Goal: Information Seeking & Learning: Learn about a topic

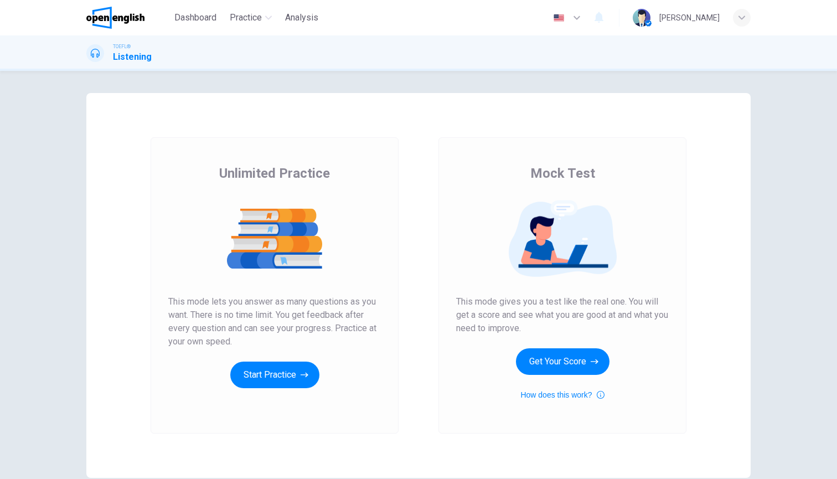
scroll to position [47, 0]
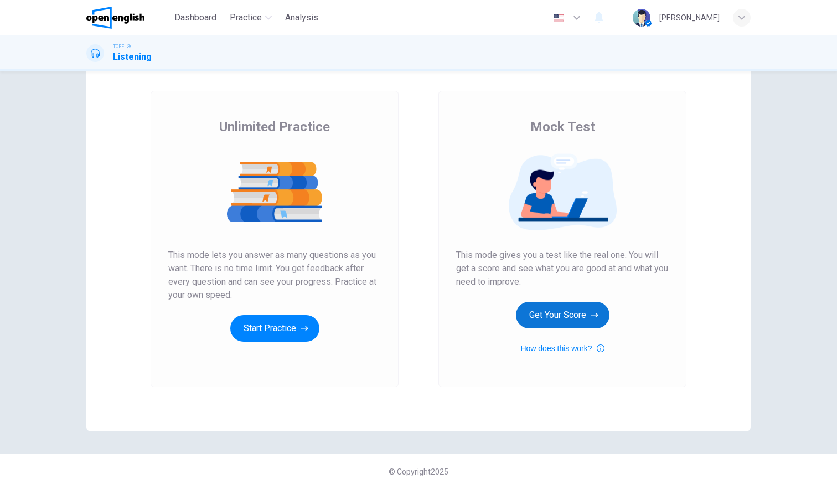
click at [562, 315] on button "Get Your Score" at bounding box center [563, 315] width 94 height 27
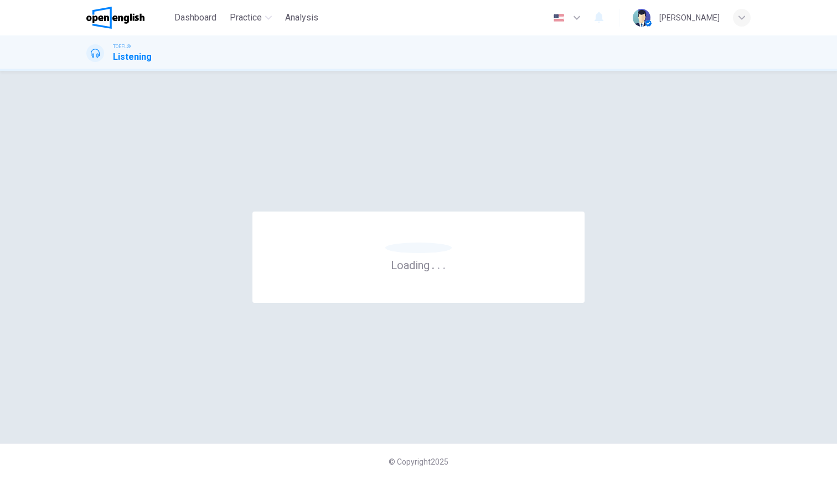
scroll to position [0, 0]
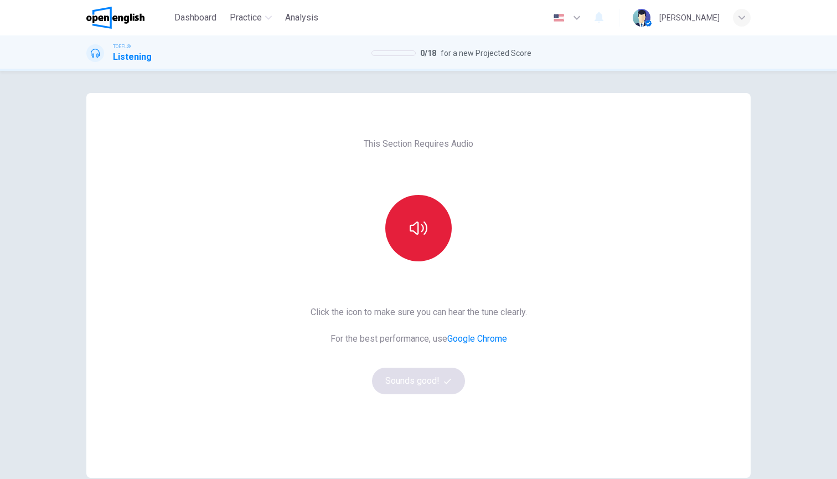
click at [431, 246] on button "button" at bounding box center [418, 228] width 66 height 66
click at [432, 246] on button "button" at bounding box center [418, 228] width 66 height 66
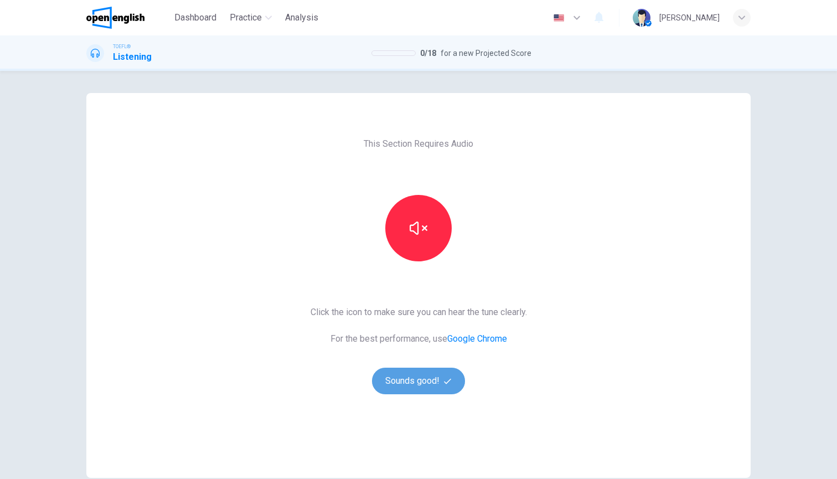
click at [420, 384] on button "Sounds good!" at bounding box center [418, 381] width 93 height 27
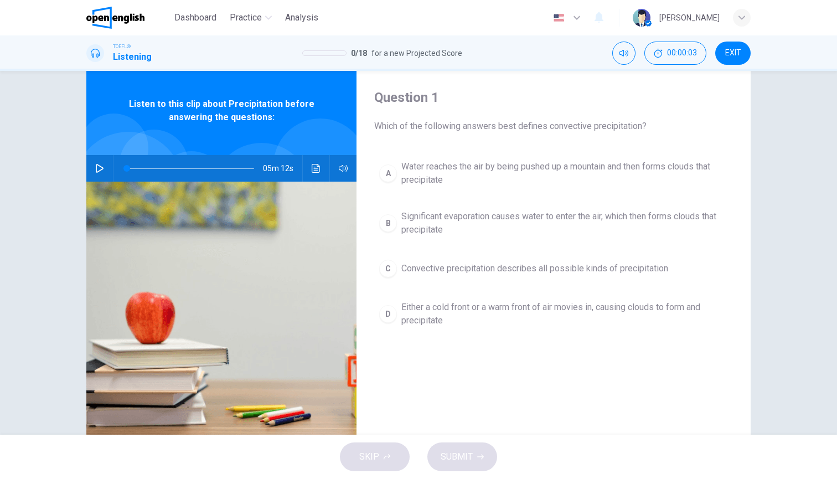
scroll to position [30, 0]
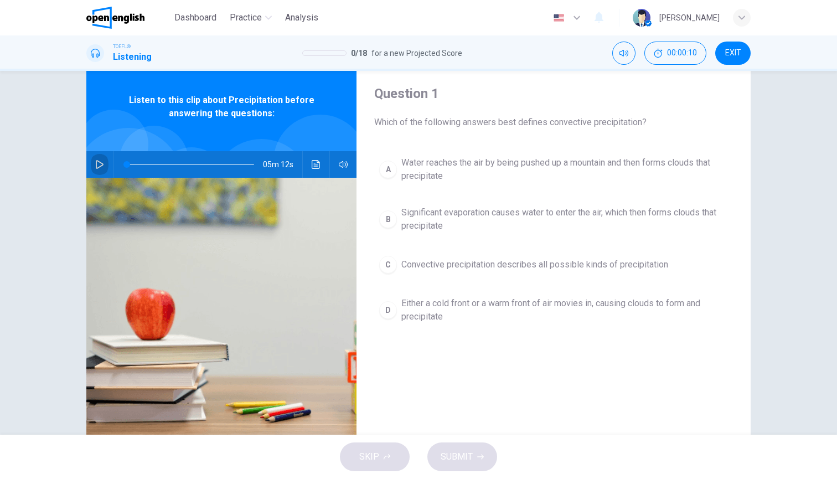
click at [100, 167] on icon "button" at bounding box center [100, 164] width 8 height 9
type input "*"
click at [389, 221] on div "B" at bounding box center [388, 219] width 18 height 18
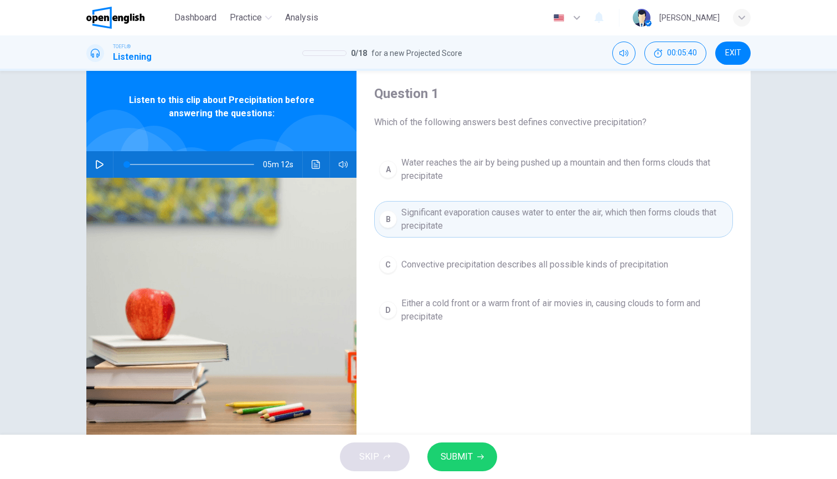
click at [447, 442] on div "SKIP SUBMIT" at bounding box center [418, 457] width 837 height 44
click at [450, 450] on span "SUBMIT" at bounding box center [457, 457] width 32 height 16
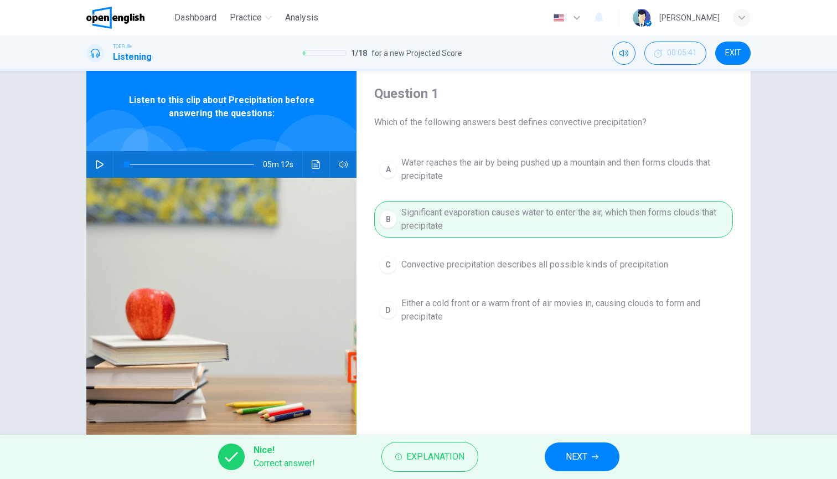
click at [572, 456] on span "NEXT" at bounding box center [577, 457] width 22 height 16
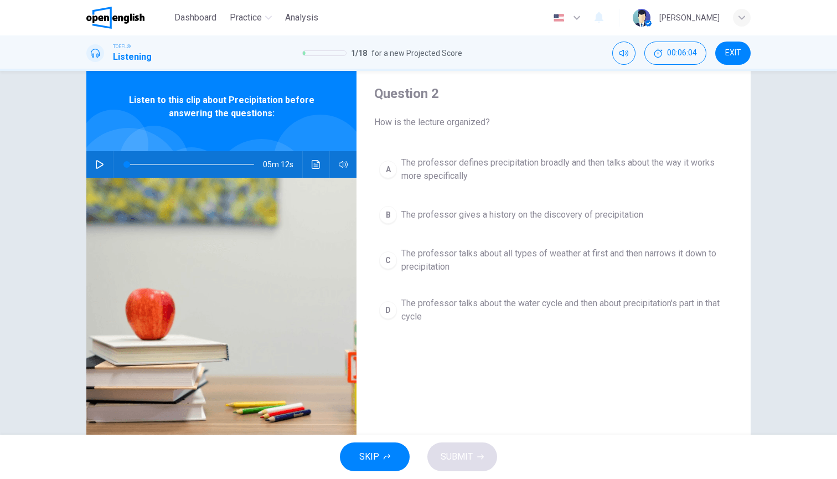
click at [440, 264] on span "The professor talks about all types of weather at first and then narrows it dow…" at bounding box center [564, 260] width 327 height 27
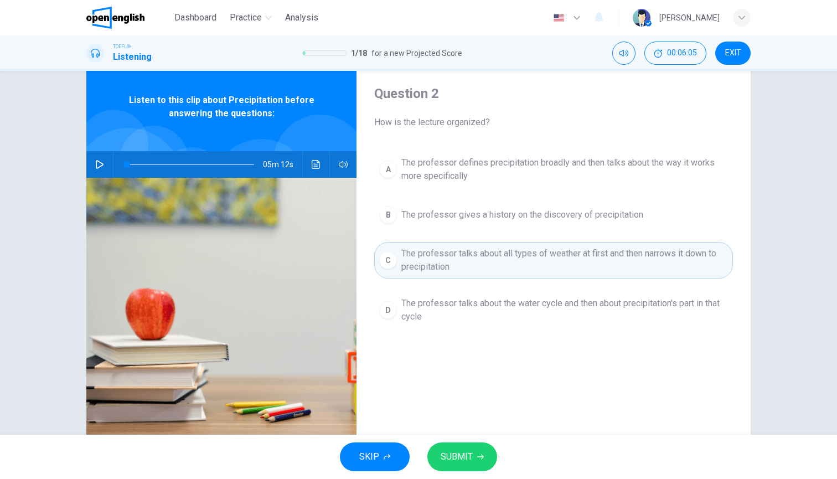
click at [452, 450] on span "SUBMIT" at bounding box center [457, 457] width 32 height 16
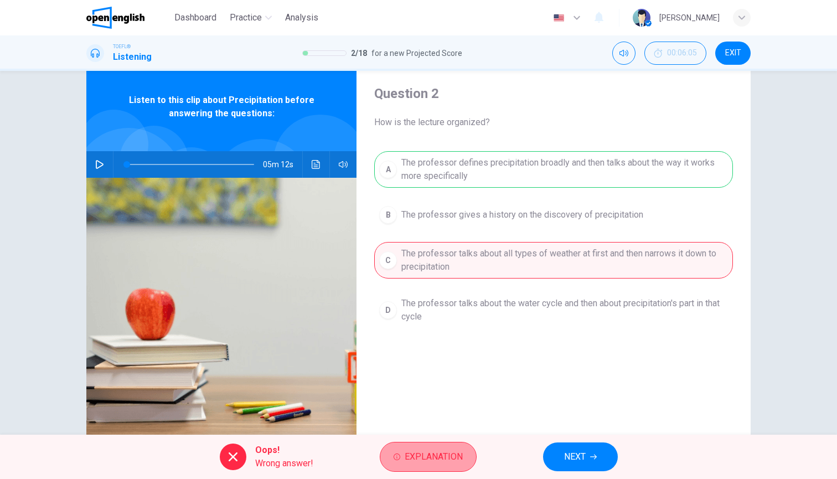
click at [451, 451] on span "Explanation" at bounding box center [434, 457] width 58 height 16
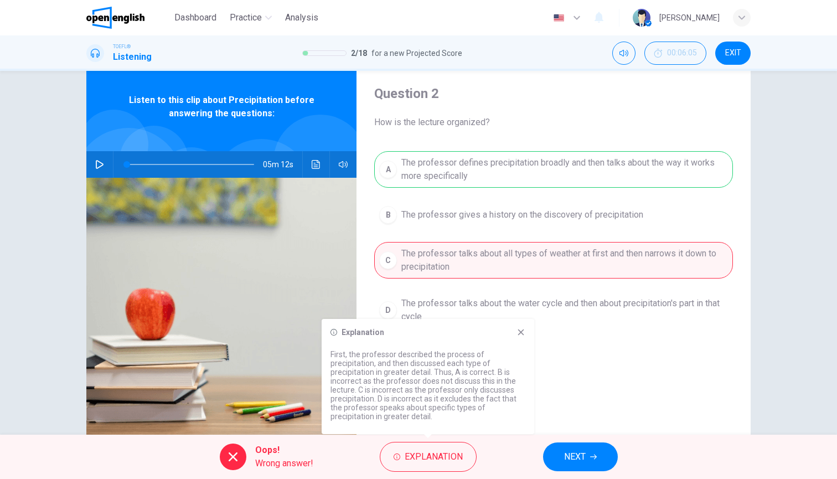
click at [522, 334] on icon at bounding box center [521, 332] width 9 height 9
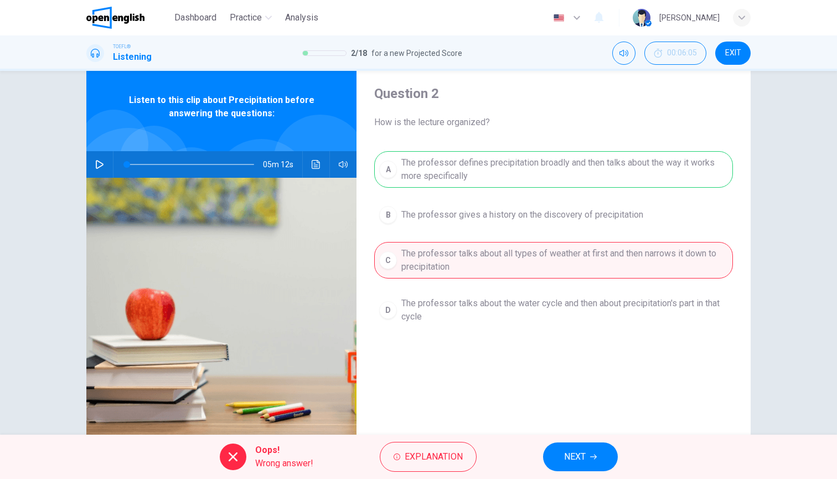
click at [565, 466] on button "NEXT" at bounding box center [580, 456] width 75 height 29
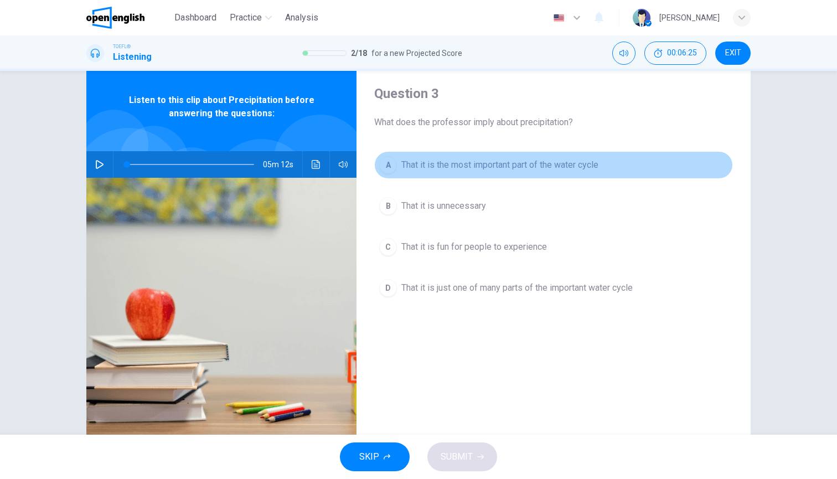
click at [437, 171] on span "That it is the most important part of the water cycle" at bounding box center [499, 164] width 197 height 13
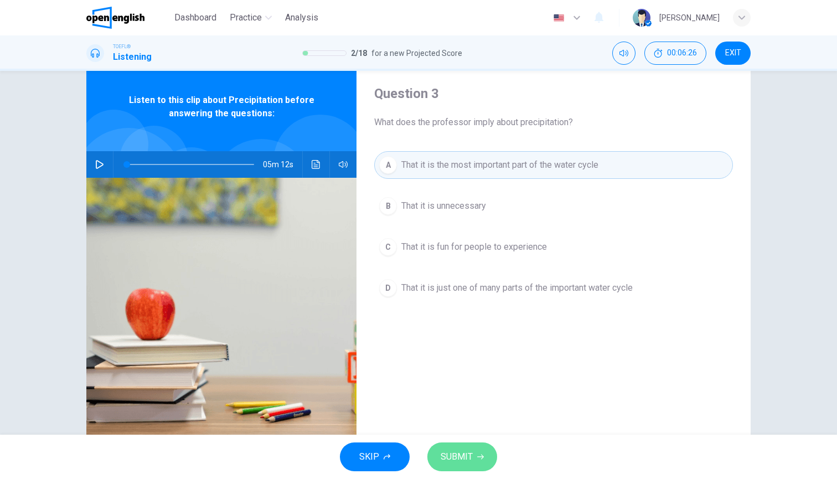
click at [444, 448] on button "SUBMIT" at bounding box center [462, 456] width 70 height 29
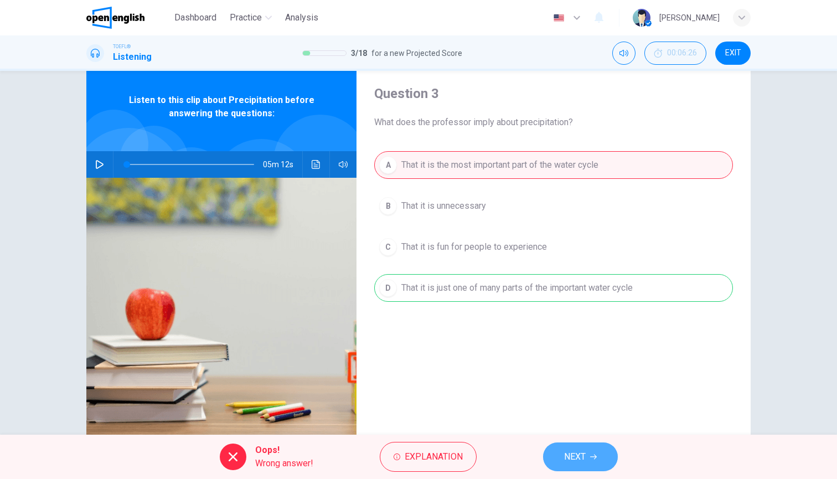
click at [577, 461] on span "NEXT" at bounding box center [575, 457] width 22 height 16
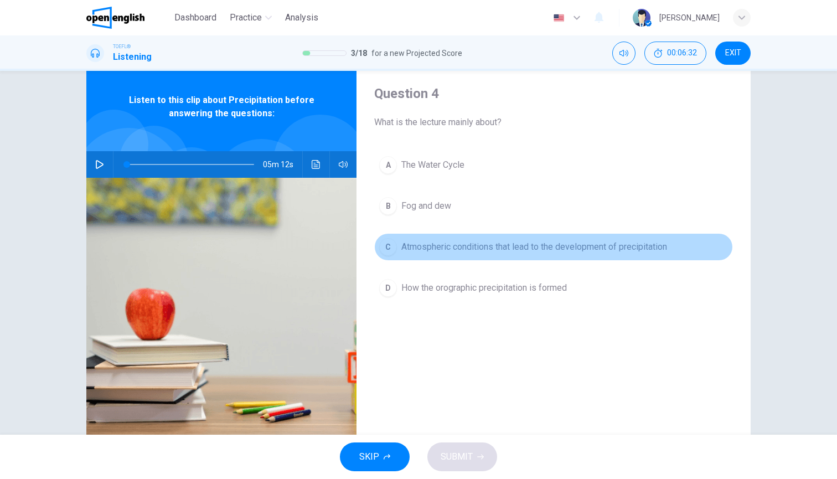
click at [563, 246] on span "Atmospheric conditions that lead to the development of precipitation" at bounding box center [534, 246] width 266 height 13
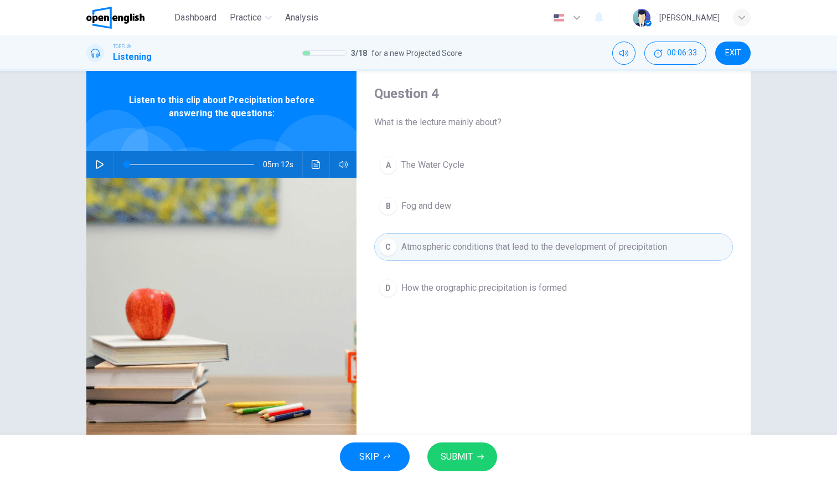
click at [452, 457] on span "SUBMIT" at bounding box center [457, 457] width 32 height 16
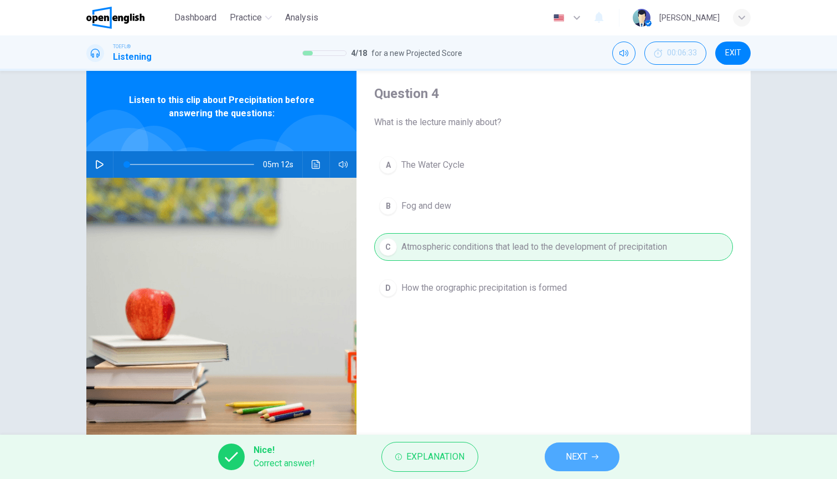
click at [581, 452] on span "NEXT" at bounding box center [577, 457] width 22 height 16
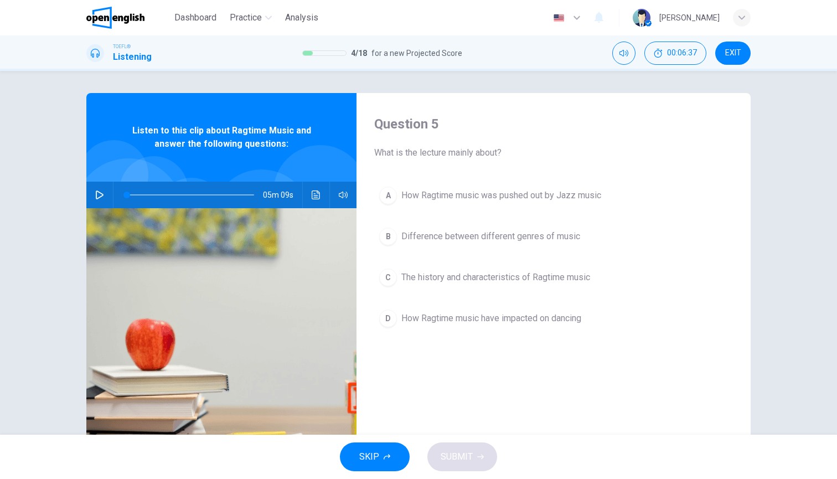
click at [97, 194] on icon "button" at bounding box center [99, 194] width 9 height 9
click at [98, 194] on icon "button" at bounding box center [99, 194] width 9 height 9
type input "*"
click at [489, 278] on span "The history and characteristics of Ragtime music" at bounding box center [495, 277] width 189 height 13
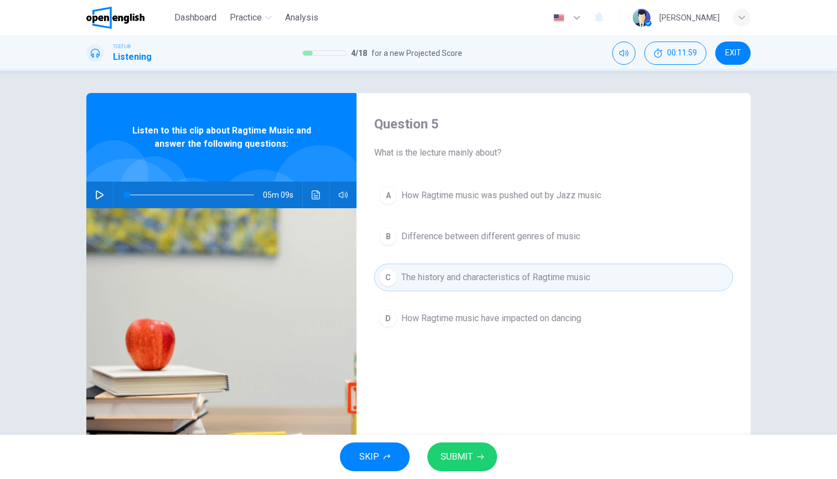
click at [469, 452] on span "SUBMIT" at bounding box center [457, 457] width 32 height 16
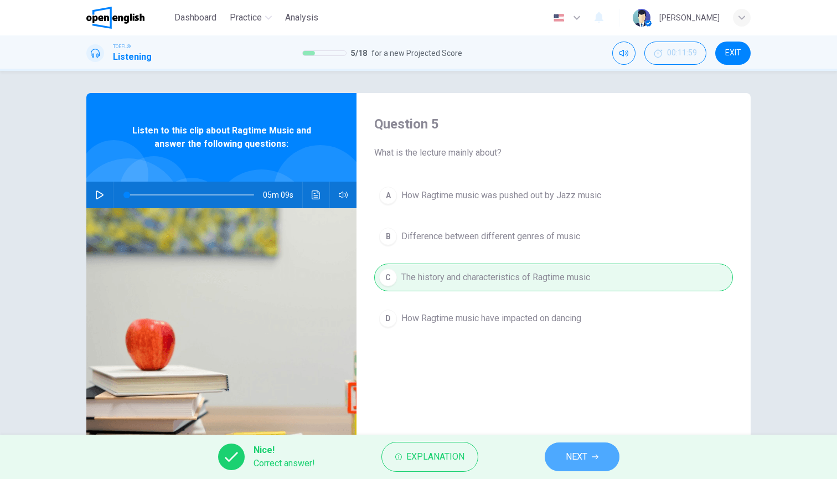
click at [566, 457] on span "NEXT" at bounding box center [577, 457] width 22 height 16
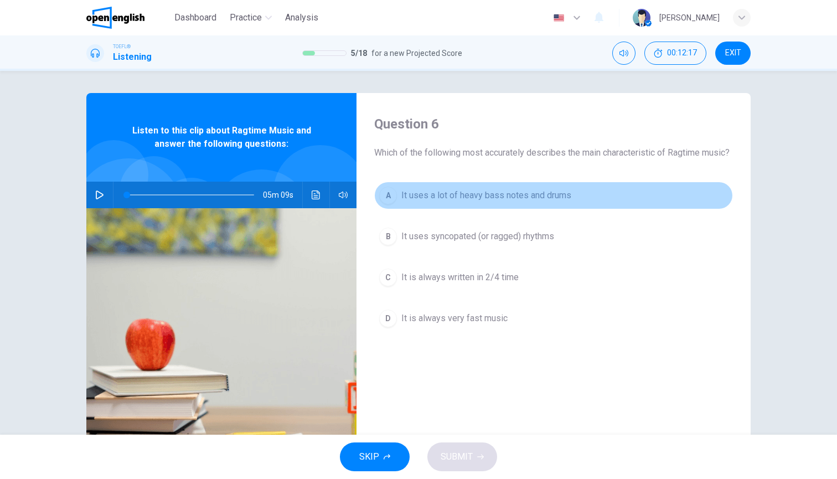
click at [542, 202] on span "It uses a lot of heavy bass notes and drums" at bounding box center [486, 195] width 170 height 13
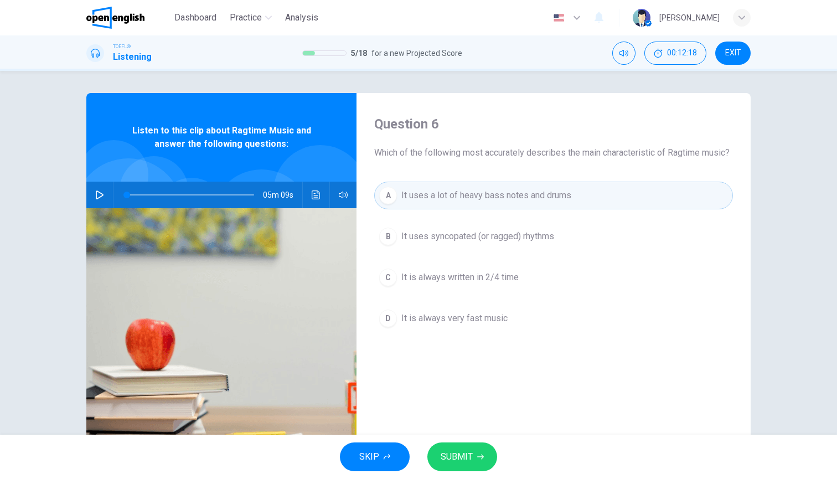
click at [475, 444] on button "SUBMIT" at bounding box center [462, 456] width 70 height 29
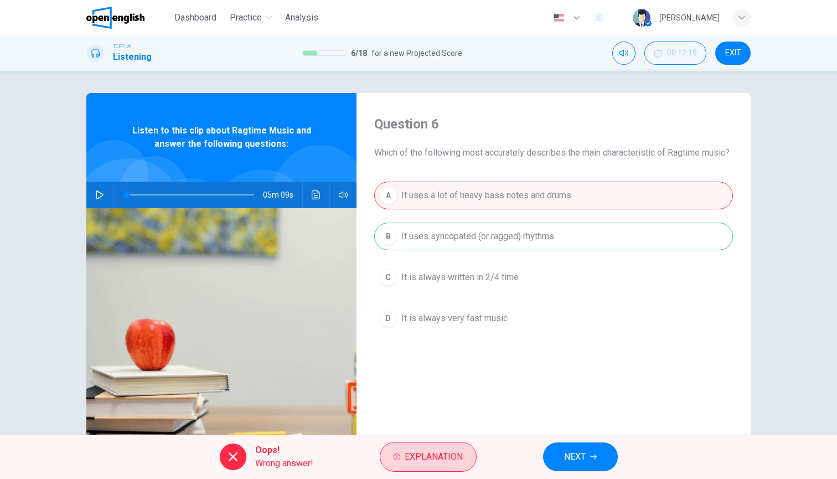
click at [443, 463] on span "Explanation" at bounding box center [434, 457] width 58 height 16
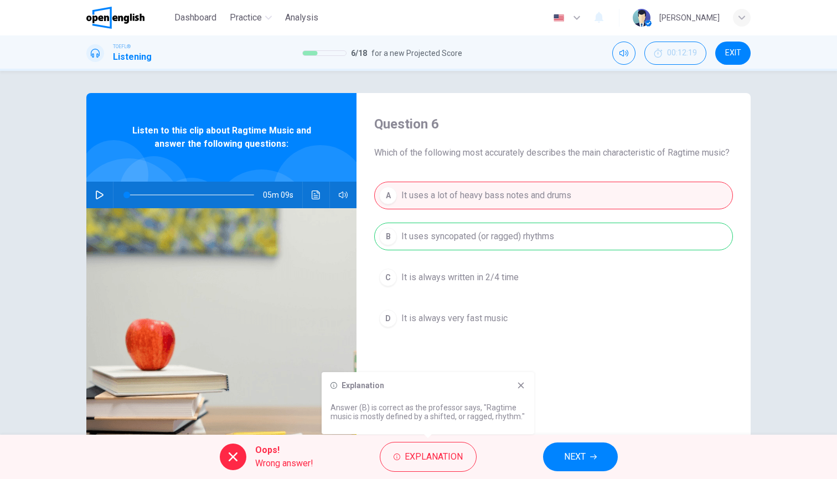
click at [597, 370] on div "Question 6 Which of the following most accurately describes the main characteri…" at bounding box center [554, 285] width 394 height 385
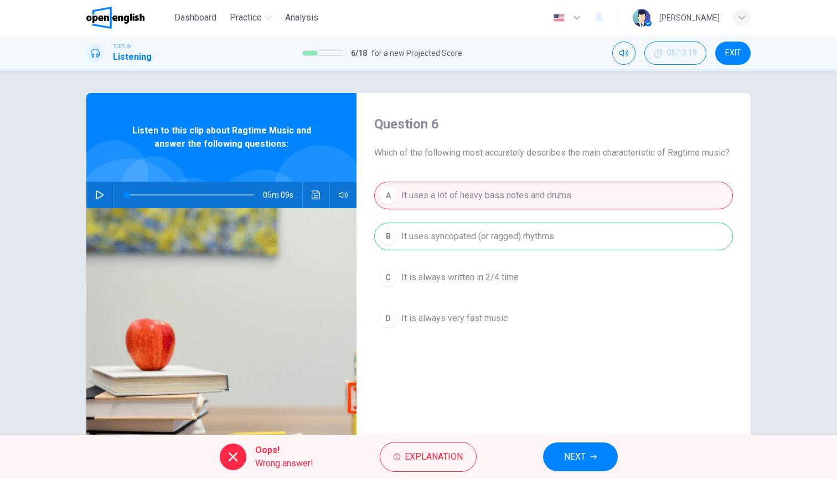
click at [590, 467] on button "NEXT" at bounding box center [580, 456] width 75 height 29
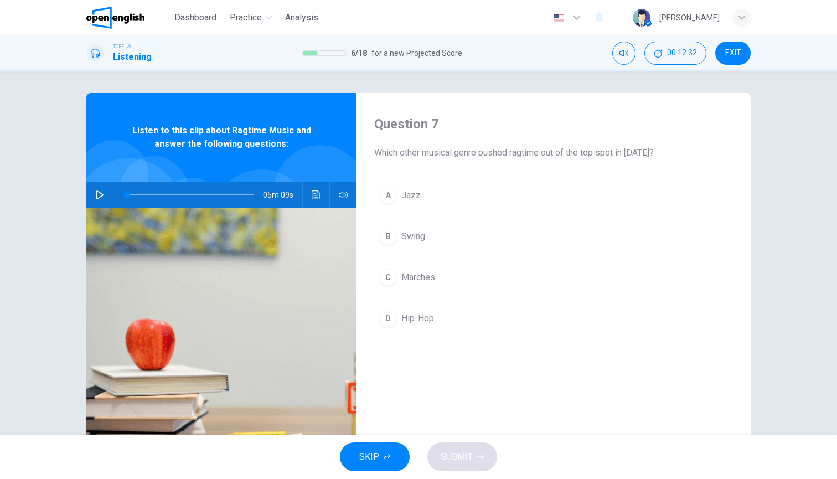
click at [409, 195] on span "Jazz" at bounding box center [410, 195] width 19 height 13
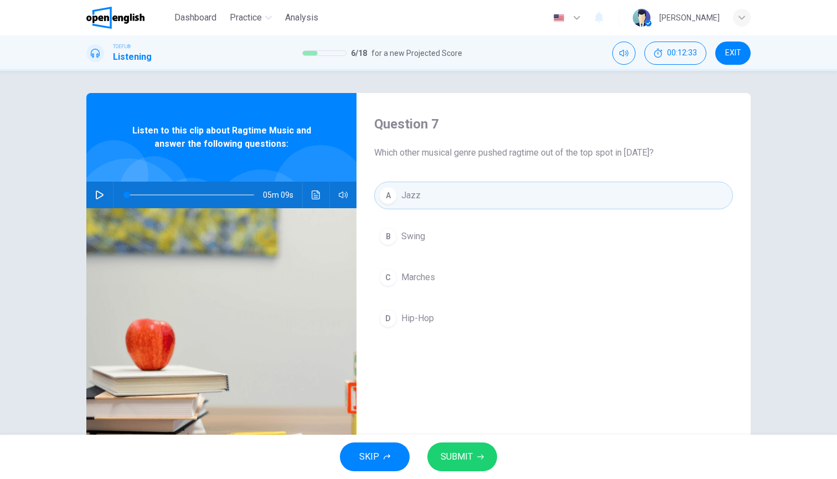
click at [461, 449] on span "SUBMIT" at bounding box center [457, 457] width 32 height 16
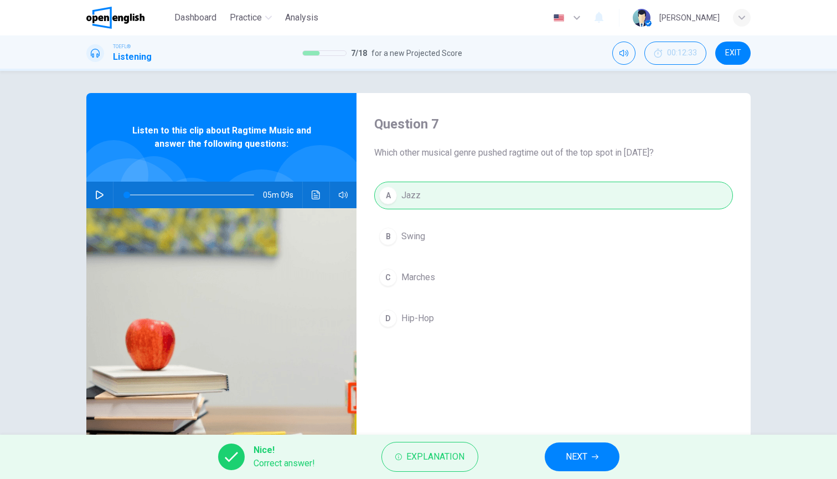
click at [584, 446] on button "NEXT" at bounding box center [582, 456] width 75 height 29
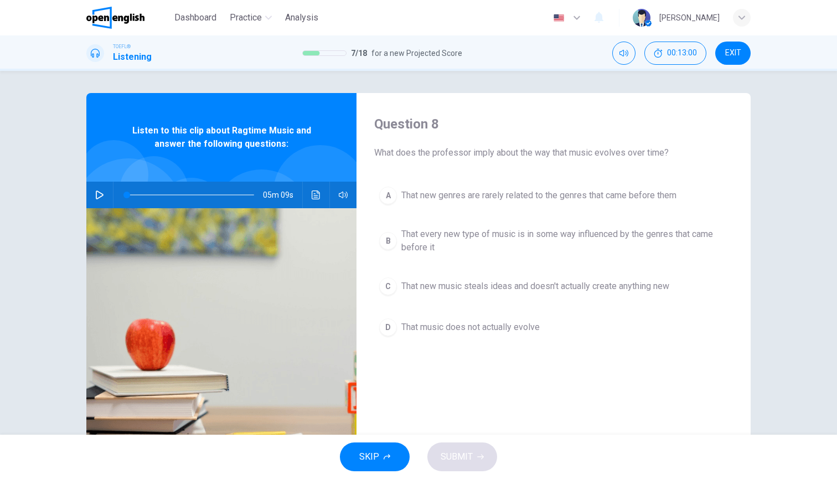
click at [497, 244] on span "That every new type of music is in some way influenced by the genres that came …" at bounding box center [564, 241] width 327 height 27
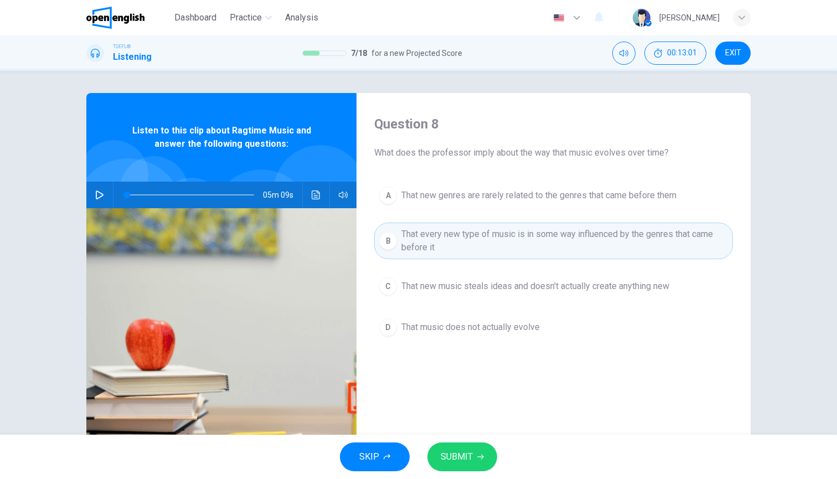
click at [474, 452] on button "SUBMIT" at bounding box center [462, 456] width 70 height 29
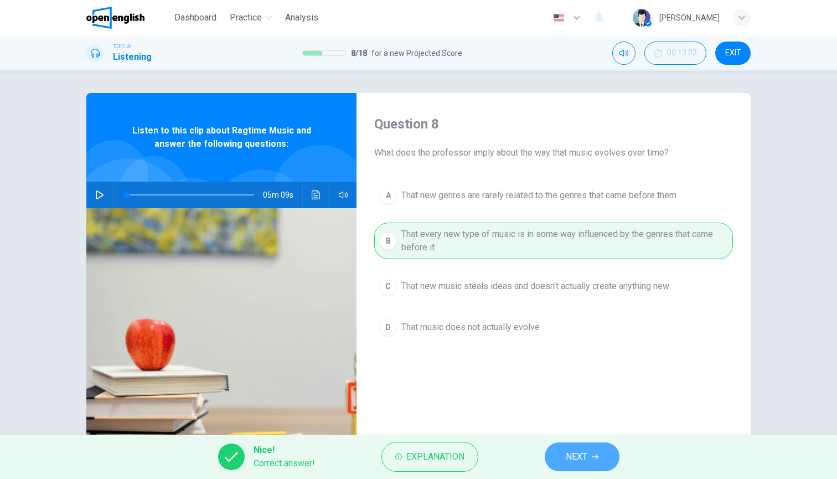
click at [603, 453] on button "NEXT" at bounding box center [582, 456] width 75 height 29
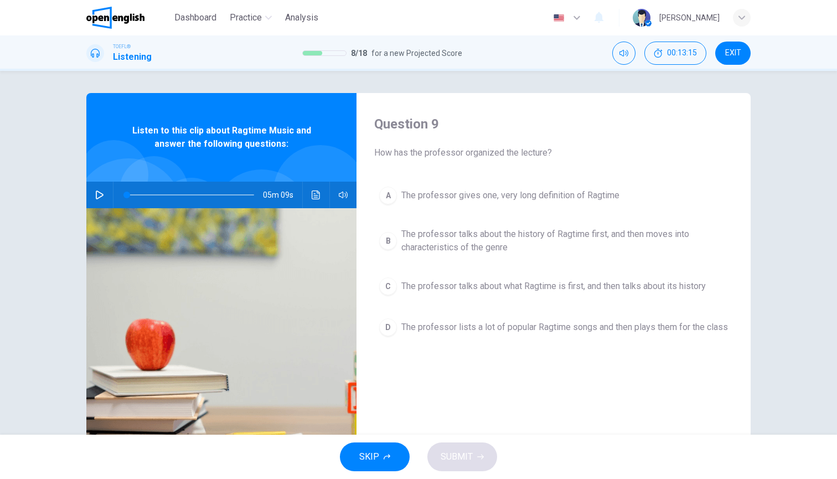
click at [594, 287] on span "The professor talks about what Ragtime is first, and then talks about its histo…" at bounding box center [553, 286] width 305 height 13
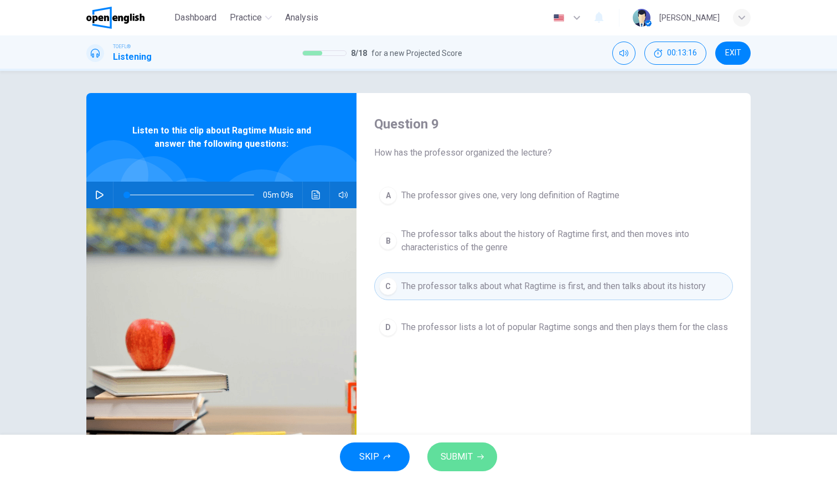
click at [466, 455] on span "SUBMIT" at bounding box center [457, 457] width 32 height 16
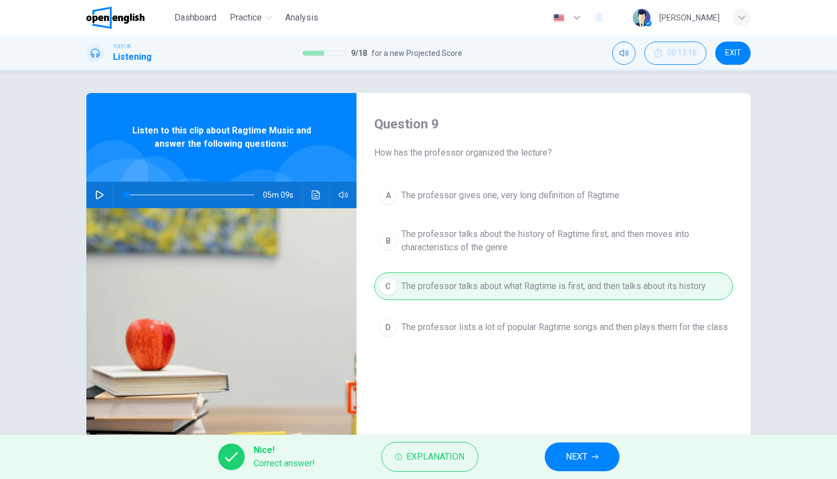
click at [594, 472] on div "Nice! Correct answer! Explanation NEXT" at bounding box center [418, 457] width 837 height 44
click at [592, 464] on button "NEXT" at bounding box center [582, 456] width 75 height 29
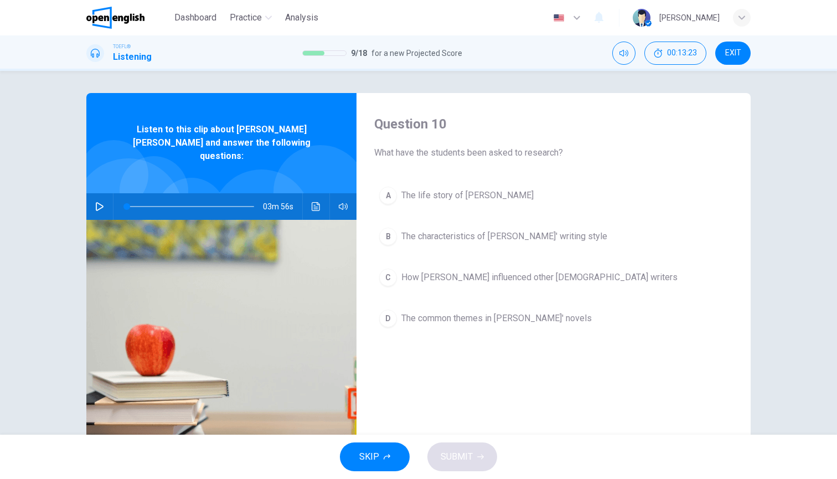
click at [100, 202] on icon "button" at bounding box center [99, 206] width 9 height 9
type input "*"
click at [429, 238] on span "The characteristics of [PERSON_NAME]' writing style" at bounding box center [504, 236] width 206 height 13
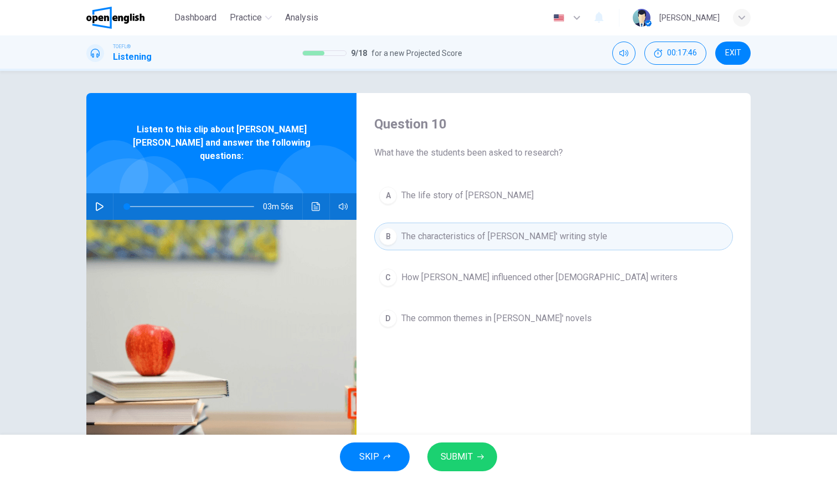
click at [467, 452] on span "SUBMIT" at bounding box center [457, 457] width 32 height 16
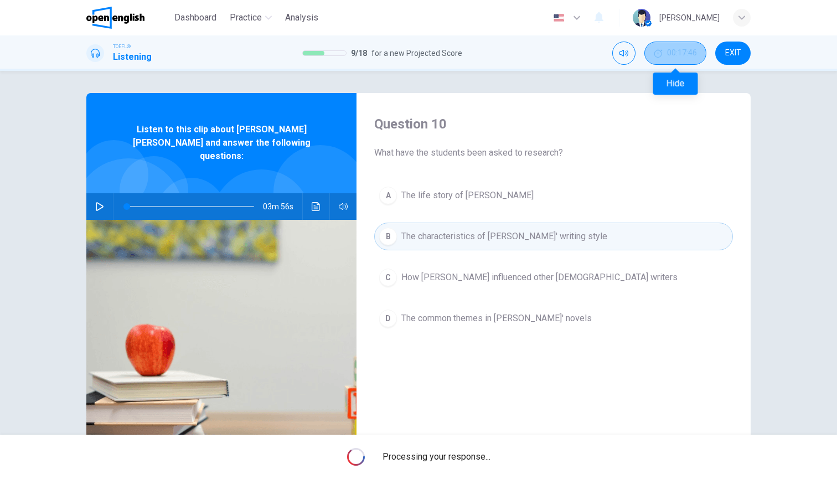
click at [673, 48] on button "00:17:46" at bounding box center [675, 53] width 62 height 23
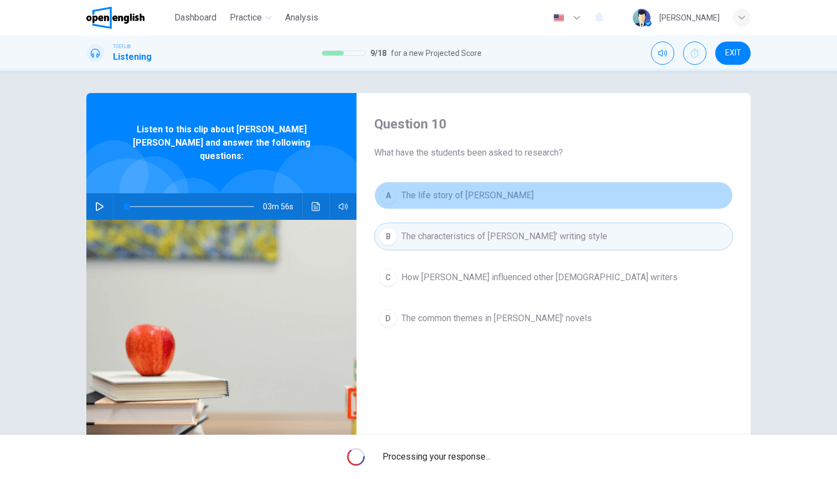
click at [450, 195] on span "The life story of [PERSON_NAME]" at bounding box center [467, 195] width 132 height 13
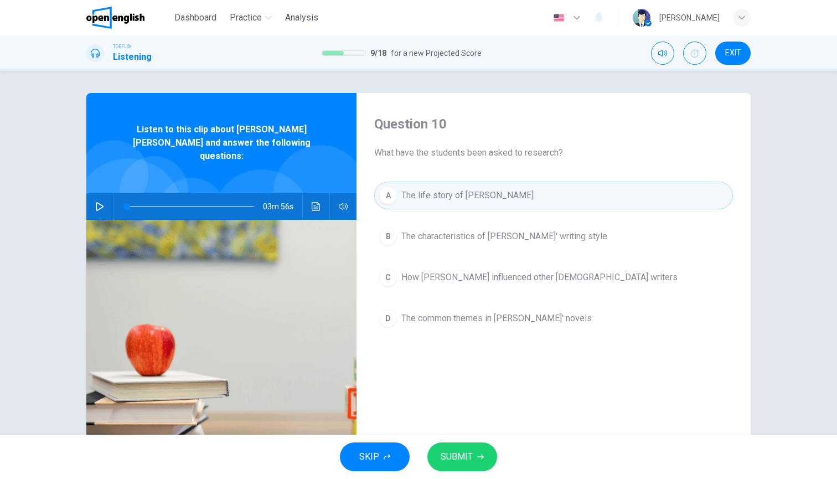
click at [458, 217] on div "A The life story of [PERSON_NAME] B The characteristics of [PERSON_NAME]' writi…" at bounding box center [553, 268] width 359 height 173
click at [461, 243] on button "B The characteristics of [PERSON_NAME]' writing style" at bounding box center [553, 237] width 359 height 28
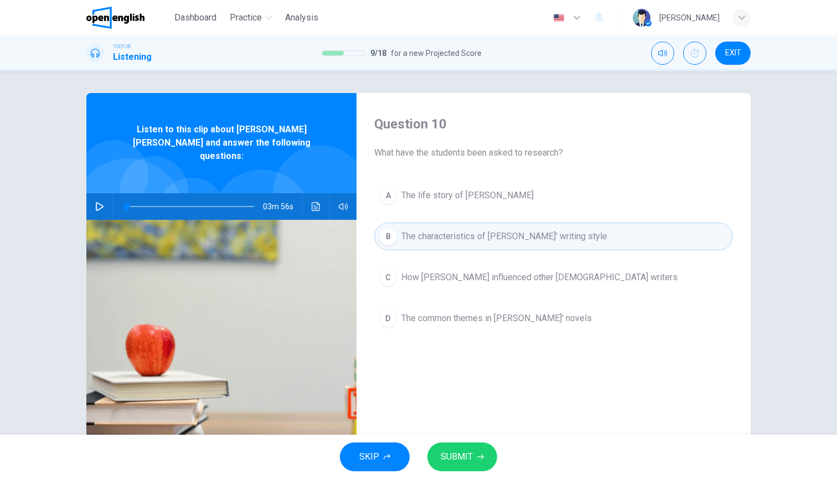
click at [477, 454] on icon "button" at bounding box center [480, 456] width 7 height 7
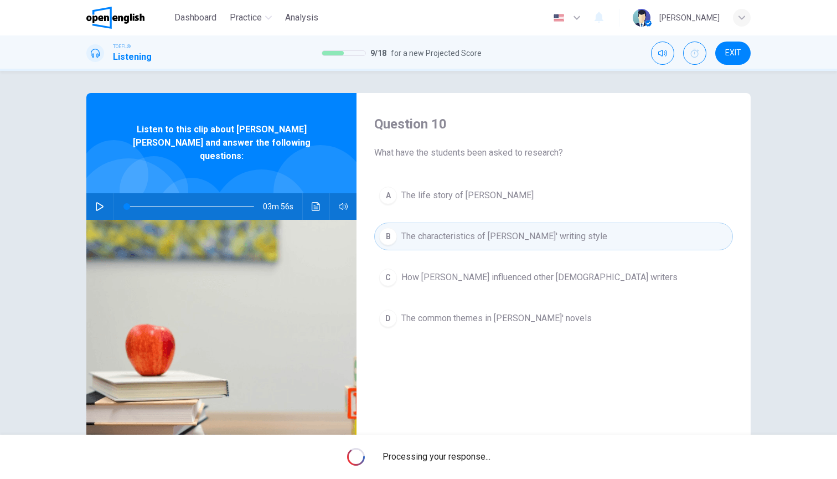
drag, startPoint x: 651, startPoint y: 2, endPoint x: 480, endPoint y: 24, distance: 172.6
click at [480, 24] on div "Dashboard Practice Analysis English ** ​ [PERSON_NAME]" at bounding box center [418, 17] width 664 height 35
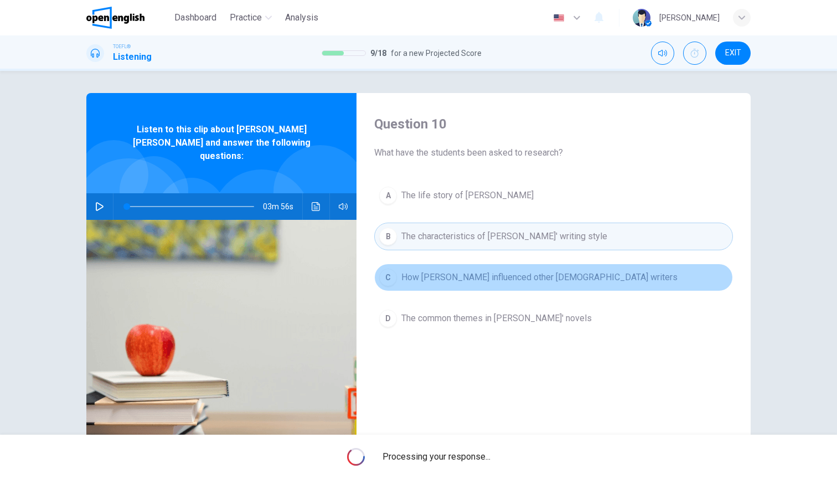
click at [552, 276] on span "How [PERSON_NAME] influenced other [DEMOGRAPHIC_DATA] writers" at bounding box center [539, 277] width 276 height 13
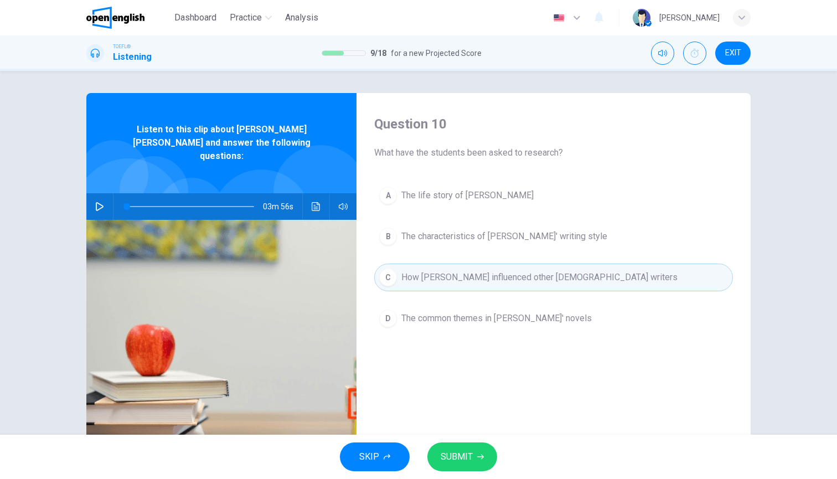
click at [477, 455] on icon "button" at bounding box center [480, 456] width 7 height 7
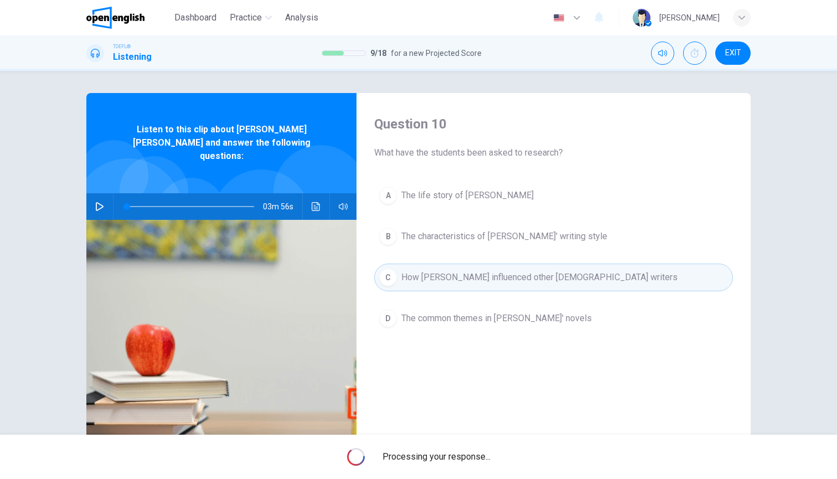
click at [528, 244] on button "B The characteristics of [PERSON_NAME]' writing style" at bounding box center [553, 237] width 359 height 28
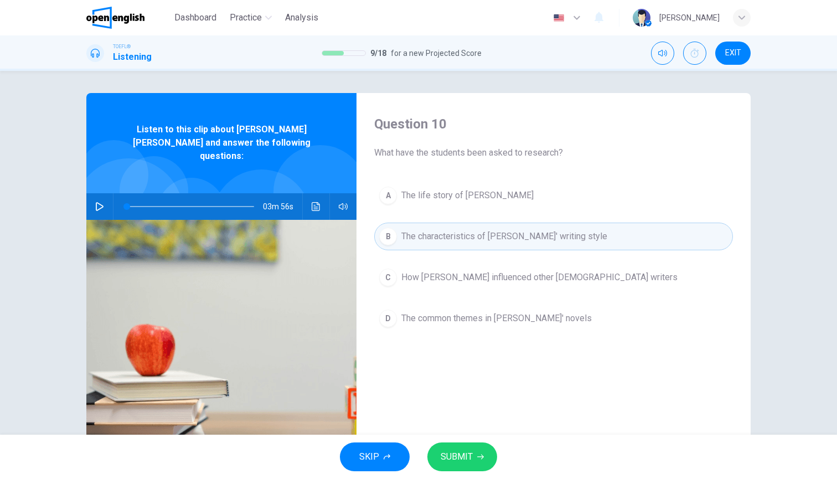
click at [455, 463] on span "SUBMIT" at bounding box center [457, 457] width 32 height 16
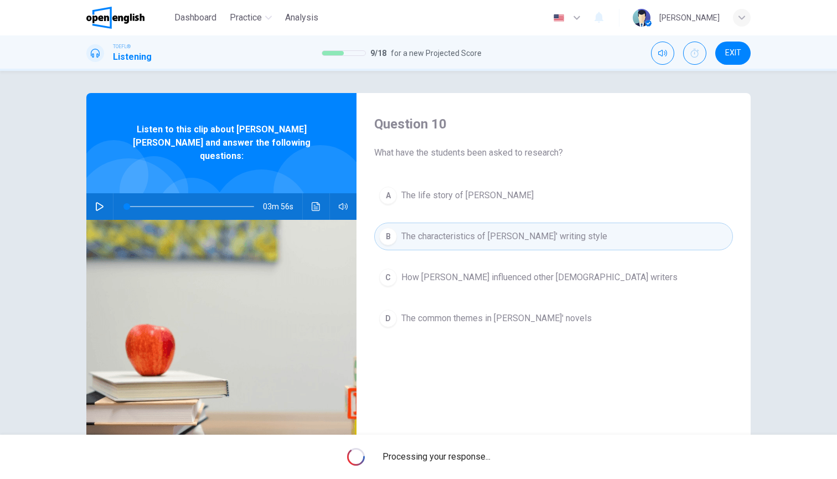
click at [467, 250] on button "B The characteristics of [PERSON_NAME]' writing style" at bounding box center [553, 237] width 359 height 28
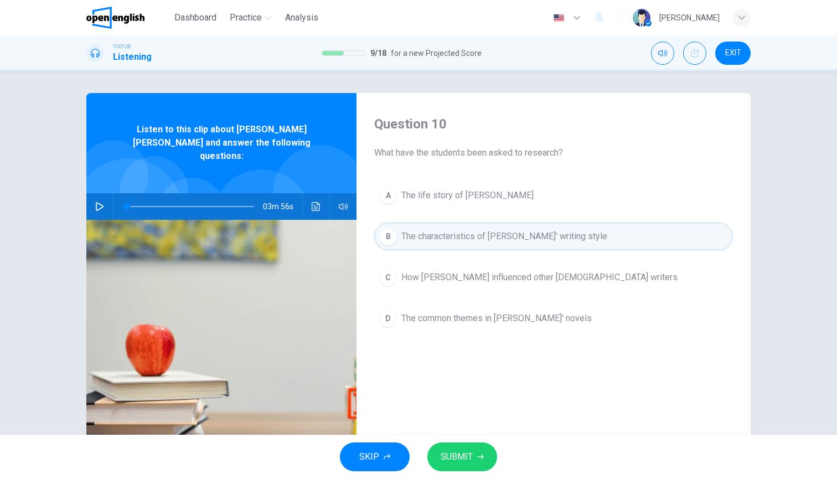
click at [373, 446] on button "SKIP" at bounding box center [375, 456] width 70 height 29
click at [477, 444] on button "SUBMIT" at bounding box center [462, 456] width 70 height 29
